Goal: Task Accomplishment & Management: Use online tool/utility

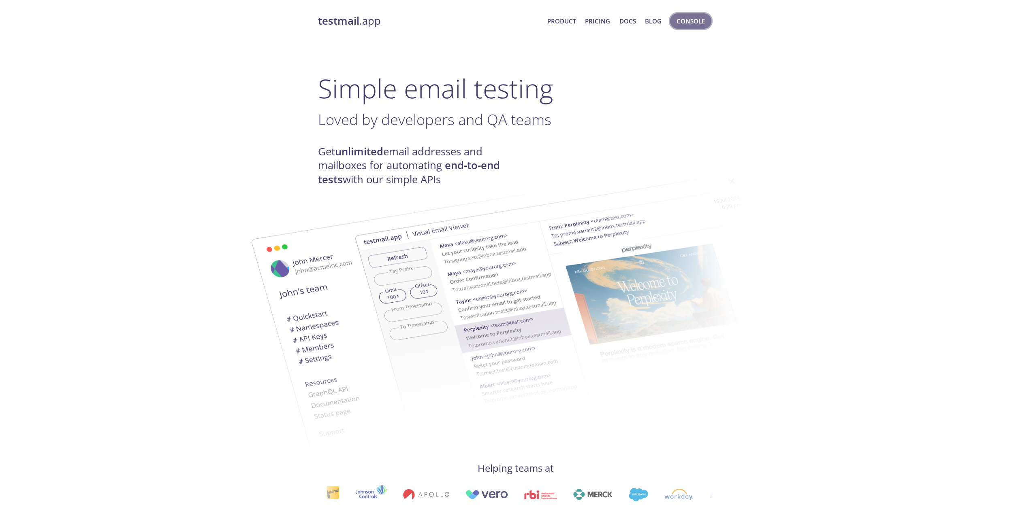
click at [697, 22] on span "Console" at bounding box center [690, 21] width 28 height 11
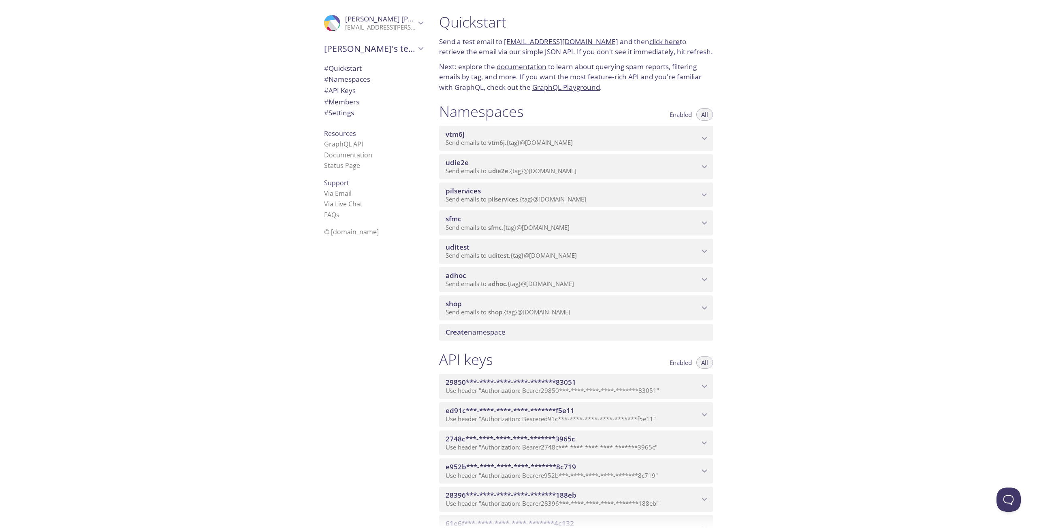
click at [491, 318] on div "shop Send emails to shop . {tag} @[DOMAIN_NAME]" at bounding box center [576, 308] width 274 height 25
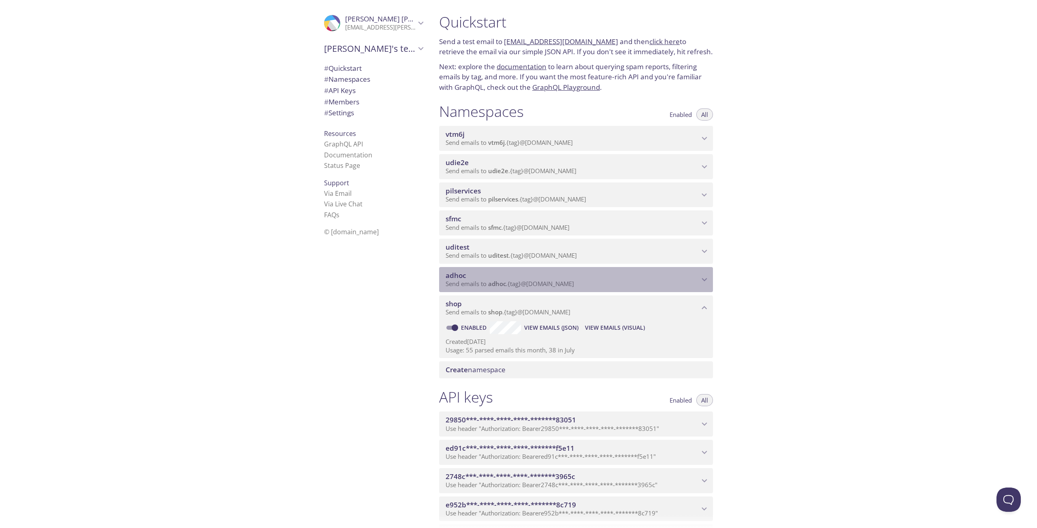
click at [497, 286] on span "adhoc" at bounding box center [497, 284] width 18 height 8
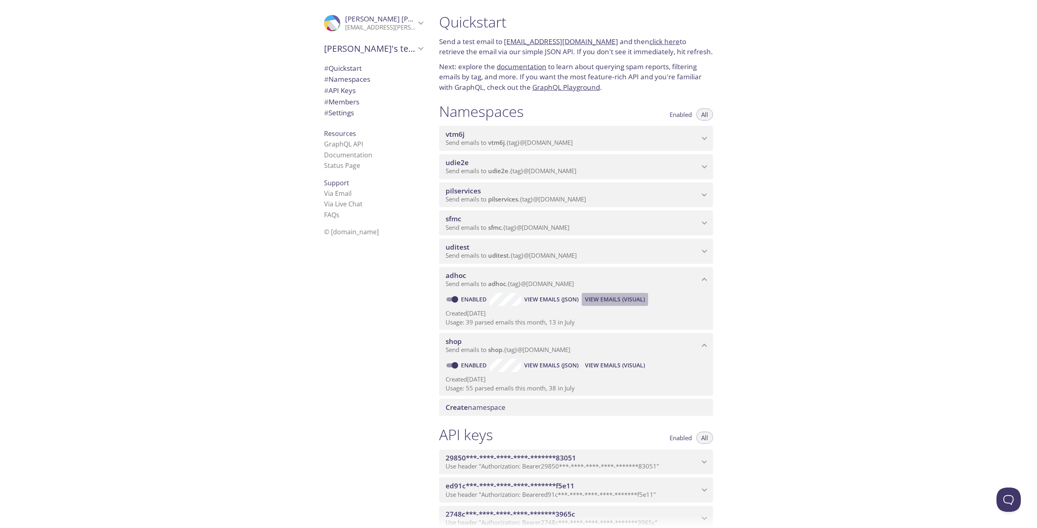
click at [617, 302] on span "View Emails (Visual)" at bounding box center [615, 300] width 60 height 10
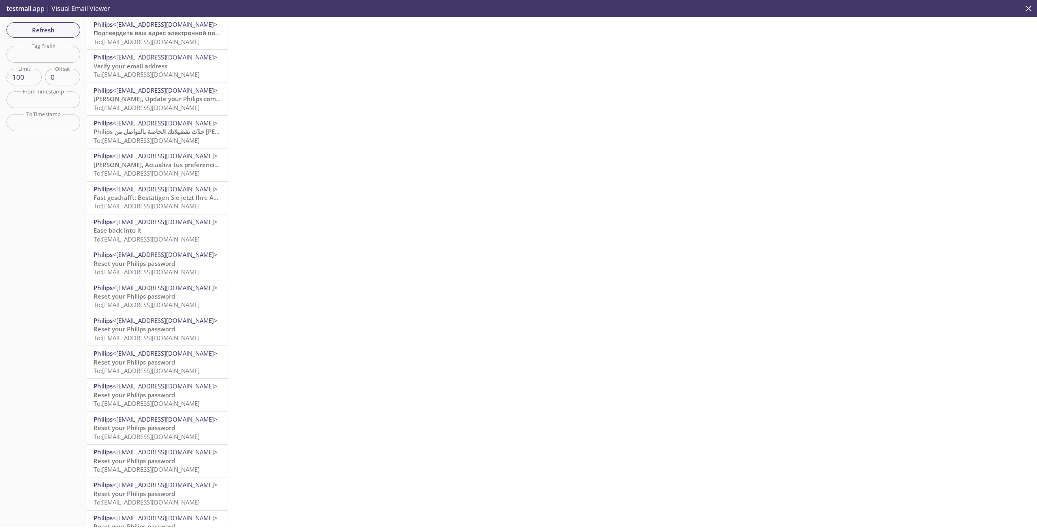
click at [160, 70] on p "Verify your email address To: [EMAIL_ADDRESS][DOMAIN_NAME]" at bounding box center [158, 70] width 128 height 17
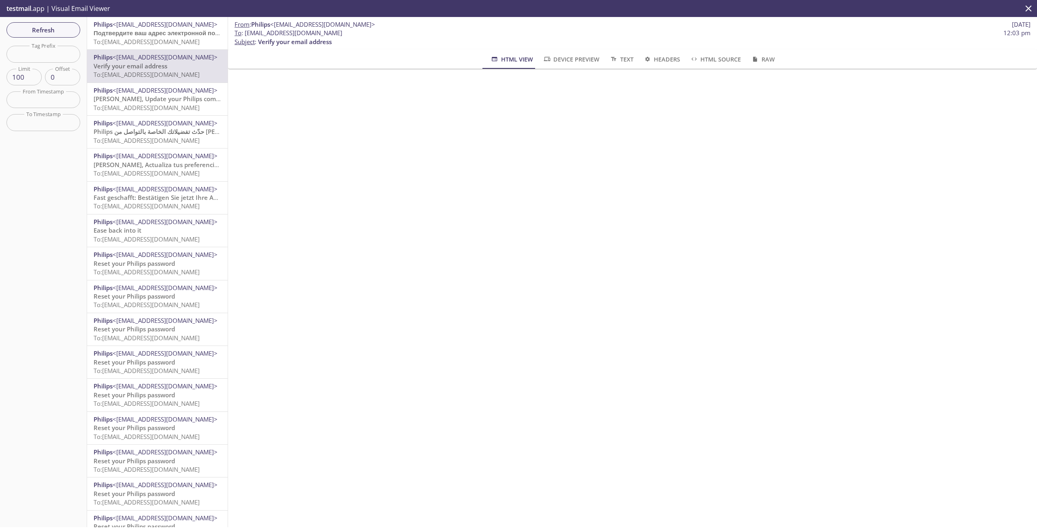
drag, startPoint x: 360, startPoint y: 31, endPoint x: 245, endPoint y: 34, distance: 115.4
click at [245, 34] on span "To : [EMAIL_ADDRESS][DOMAIN_NAME] 12:03 pm" at bounding box center [632, 33] width 796 height 9
copy span "[EMAIL_ADDRESS][DOMAIN_NAME]"
